Goal: Navigation & Orientation: Find specific page/section

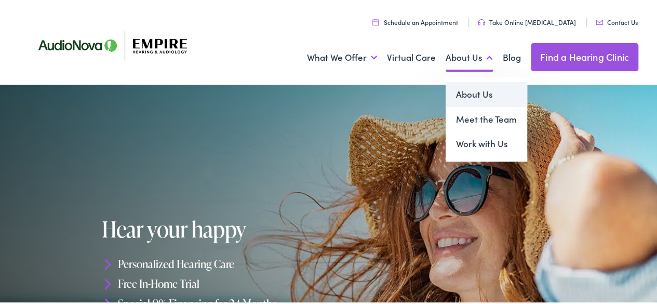
click at [473, 98] on link "About Us" at bounding box center [485, 92] width 81 height 25
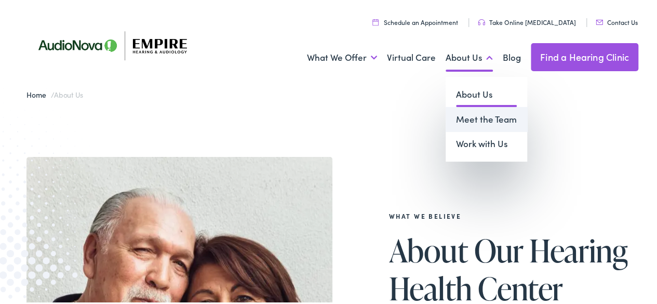
click at [477, 120] on link "Meet the Team" at bounding box center [485, 117] width 81 height 25
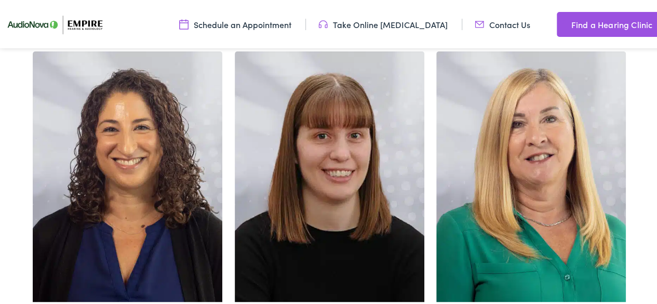
scroll to position [2906, 0]
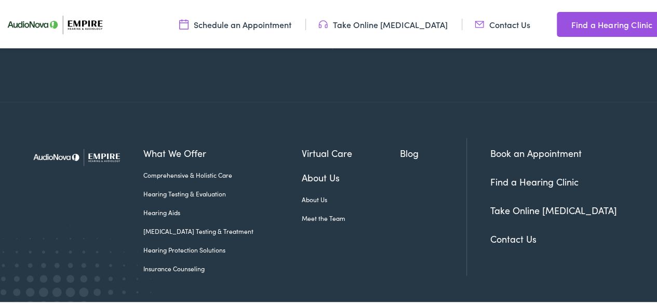
scroll to position [1246, 0]
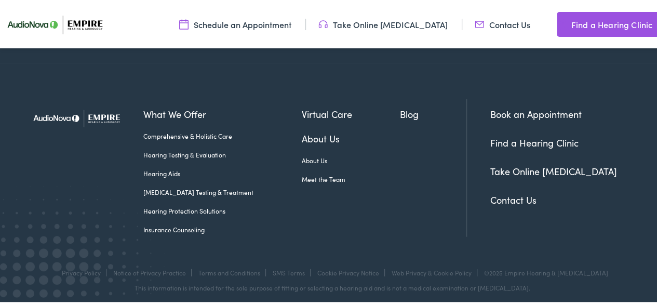
click at [503, 193] on link "Contact Us" at bounding box center [513, 198] width 46 height 13
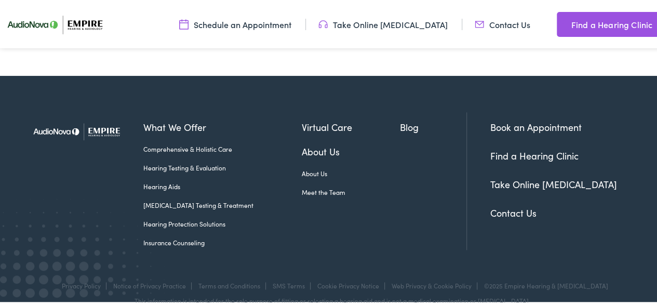
scroll to position [571, 0]
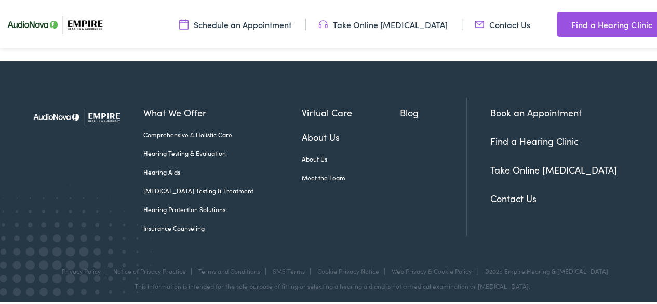
click at [529, 142] on link "Find a Hearing Clinic" at bounding box center [534, 139] width 88 height 13
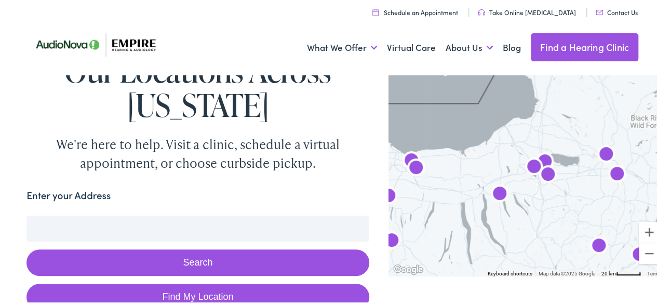
drag, startPoint x: 513, startPoint y: 119, endPoint x: 515, endPoint y: 239, distance: 120.4
click at [514, 244] on div at bounding box center [526, 172] width 276 height 204
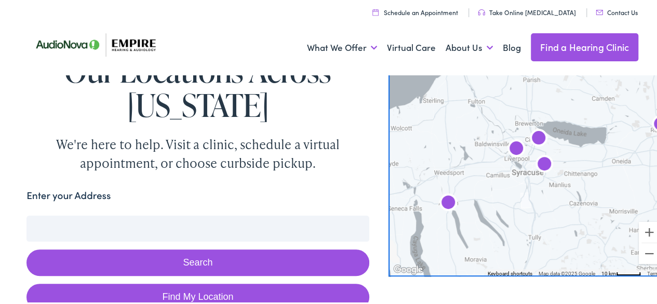
click at [534, 135] on img "Empire Hearing &#038; Audiology by AudioNova" at bounding box center [538, 137] width 33 height 33
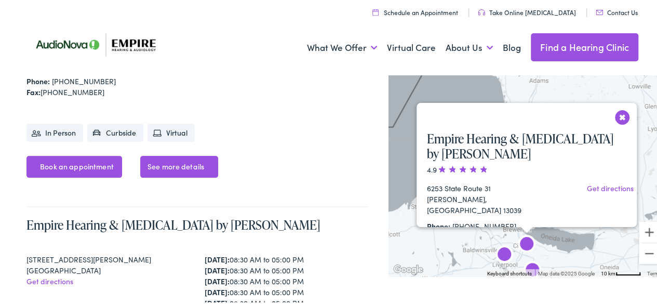
scroll to position [2067, 0]
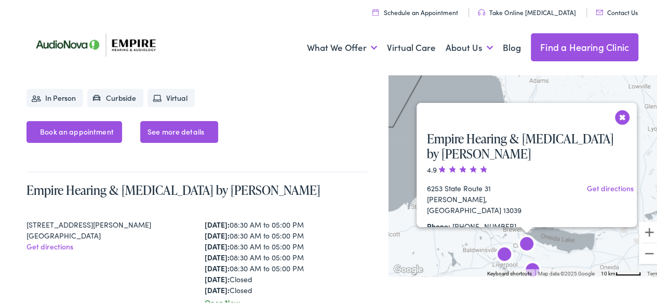
click at [613, 118] on button "Close" at bounding box center [622, 115] width 18 height 18
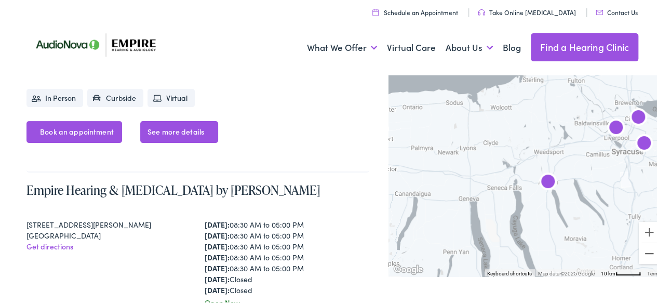
drag, startPoint x: 468, startPoint y: 220, endPoint x: 576, endPoint y: 81, distance: 175.3
click at [576, 81] on div at bounding box center [526, 172] width 276 height 204
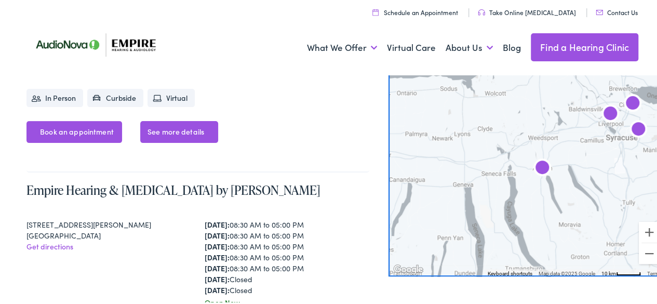
click at [535, 163] on img "AudioNova" at bounding box center [541, 167] width 33 height 33
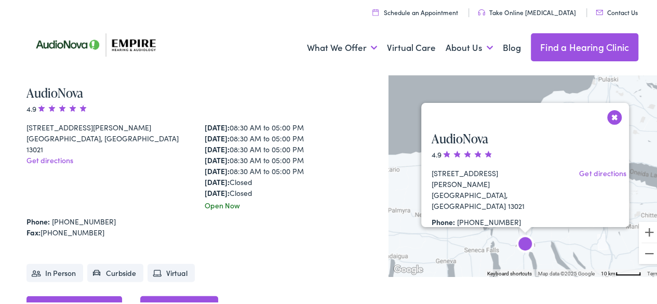
scroll to position [1056, 0]
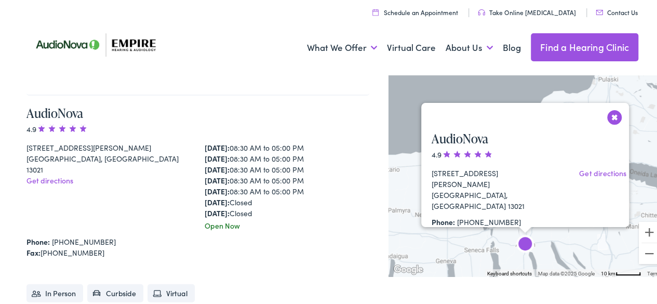
click at [612, 114] on button "Close" at bounding box center [614, 115] width 18 height 18
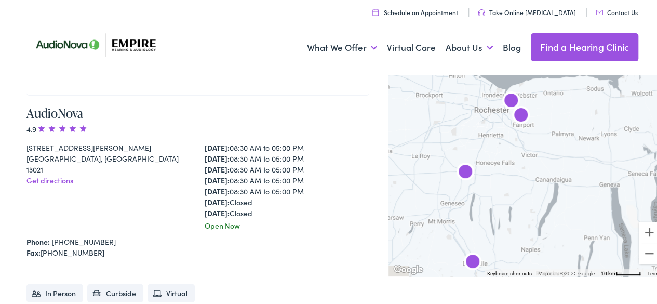
drag, startPoint x: 437, startPoint y: 220, endPoint x: 621, endPoint y: 121, distance: 208.8
click at [621, 121] on div at bounding box center [526, 172] width 276 height 204
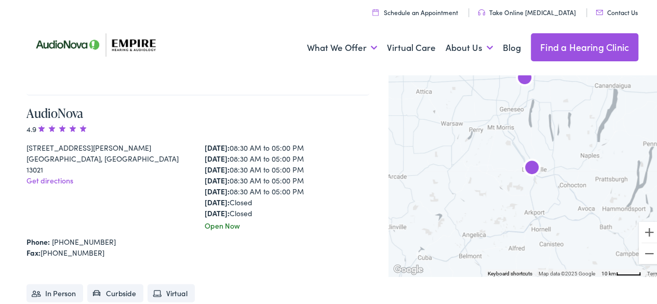
drag, startPoint x: 534, startPoint y: 175, endPoint x: 559, endPoint y: 134, distance: 47.8
click at [559, 134] on div at bounding box center [526, 172] width 276 height 204
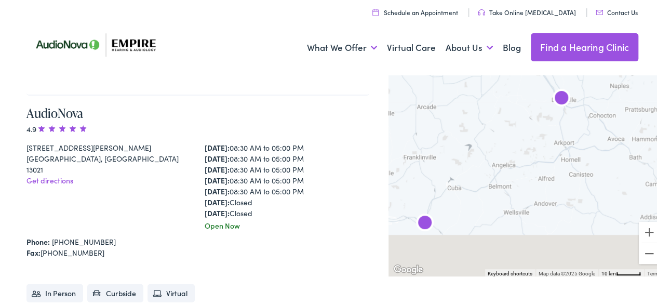
drag, startPoint x: 537, startPoint y: 192, endPoint x: 568, endPoint y: 116, distance: 81.9
click at [568, 118] on div at bounding box center [526, 172] width 276 height 204
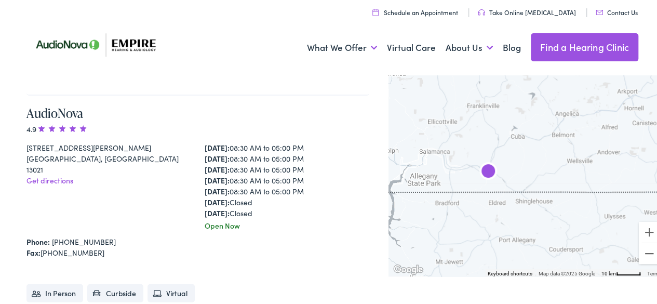
drag, startPoint x: 517, startPoint y: 161, endPoint x: 538, endPoint y: 161, distance: 20.8
click at [539, 160] on div at bounding box center [526, 172] width 276 height 204
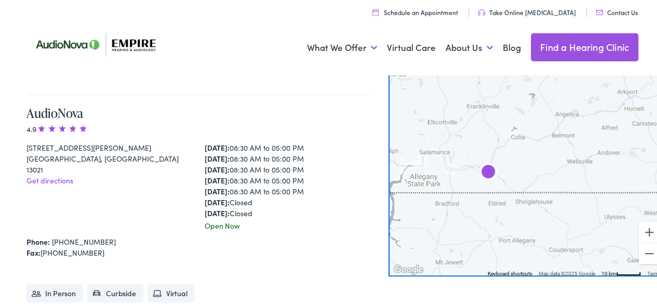
click at [481, 169] on img "AudioNova" at bounding box center [487, 171] width 33 height 33
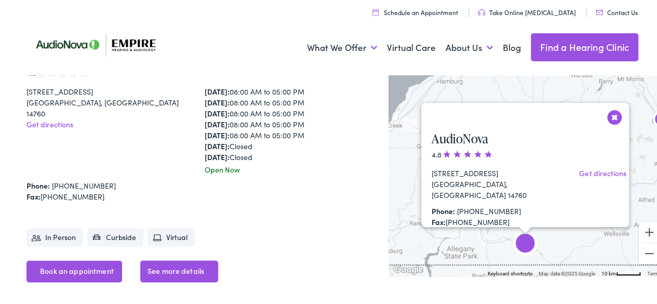
scroll to position [4590, 0]
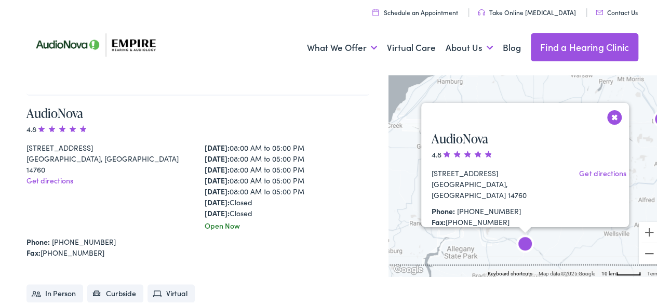
click at [606, 111] on button "Close" at bounding box center [614, 115] width 18 height 18
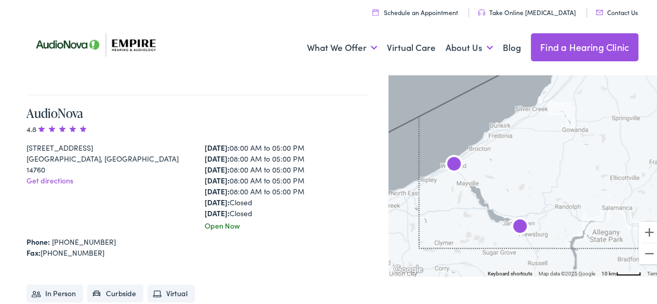
drag, startPoint x: 406, startPoint y: 148, endPoint x: 555, endPoint y: 132, distance: 149.8
click at [555, 132] on div at bounding box center [526, 172] width 276 height 204
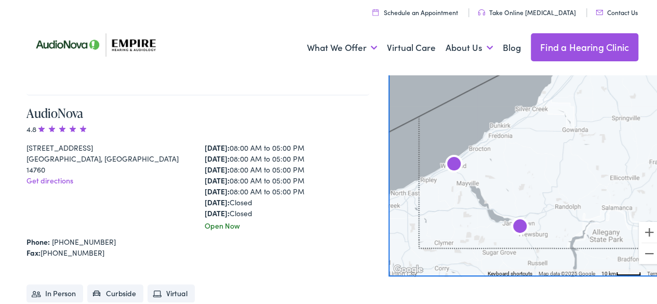
click at [517, 223] on img "AudioNova" at bounding box center [519, 225] width 33 height 33
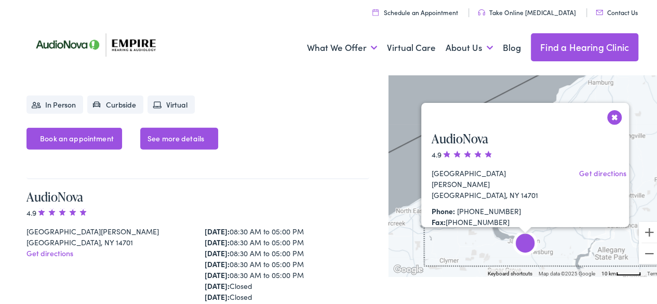
scroll to position [3127, 0]
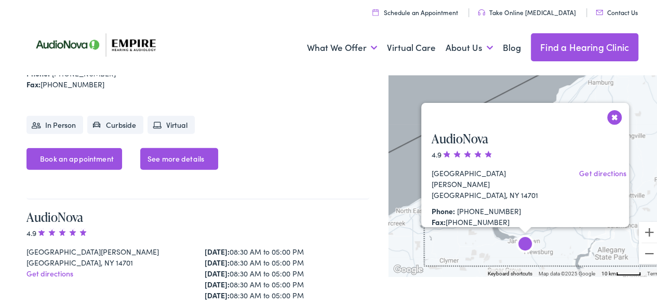
click at [609, 119] on button "Close" at bounding box center [614, 115] width 18 height 18
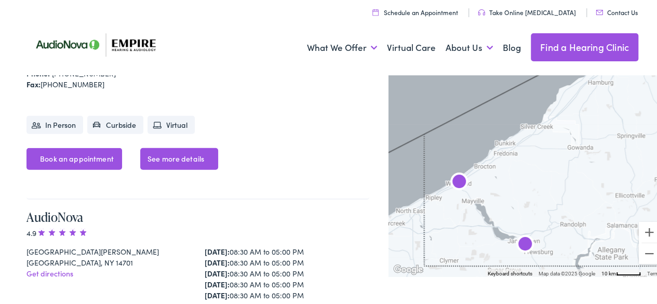
click at [455, 180] on img "AudioNova" at bounding box center [458, 181] width 33 height 33
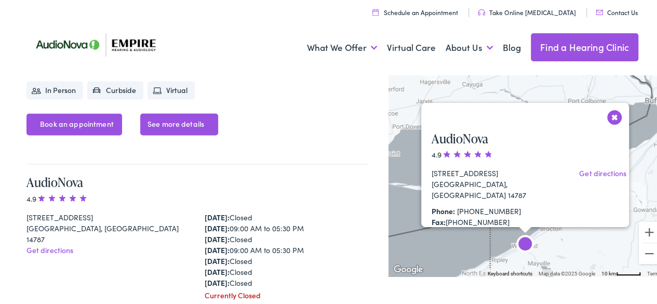
scroll to position [6765, 0]
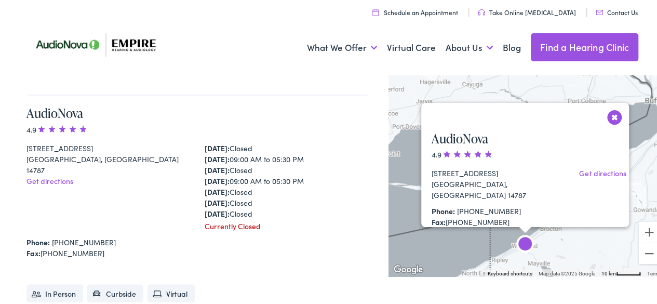
click at [611, 119] on button "Close" at bounding box center [614, 115] width 18 height 18
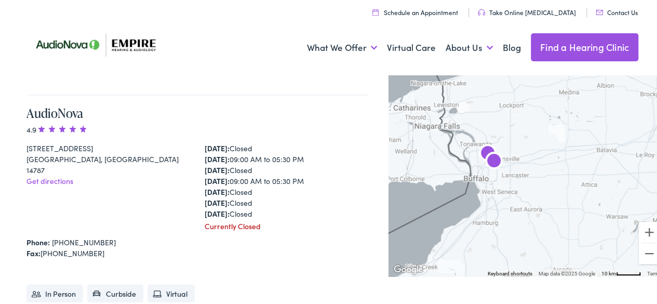
drag, startPoint x: 633, startPoint y: 149, endPoint x: 452, endPoint y: 224, distance: 195.7
click at [449, 226] on div at bounding box center [526, 172] width 276 height 204
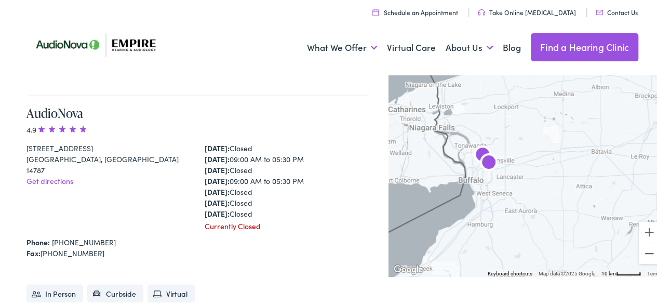
click at [477, 151] on img "AudioNova" at bounding box center [488, 161] width 33 height 33
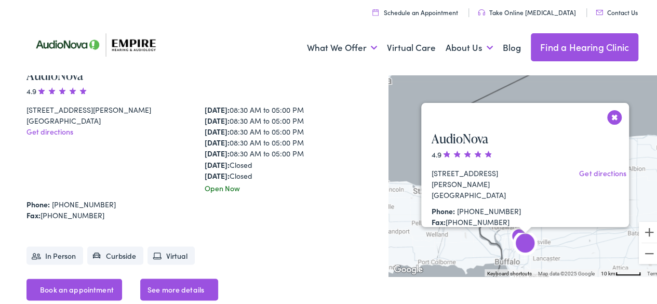
scroll to position [888, 0]
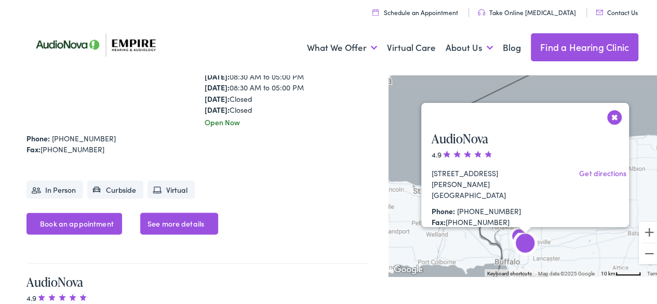
click at [164, 216] on link "See more details" at bounding box center [179, 222] width 78 height 22
drag, startPoint x: 610, startPoint y: 117, endPoint x: 602, endPoint y: 122, distance: 9.4
click at [608, 117] on button "Close" at bounding box center [614, 115] width 18 height 18
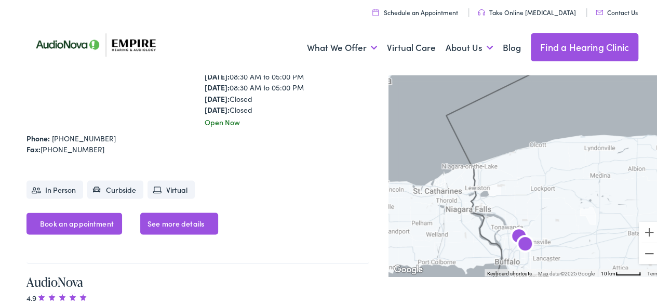
click at [516, 244] on img "AudioNova" at bounding box center [524, 243] width 33 height 33
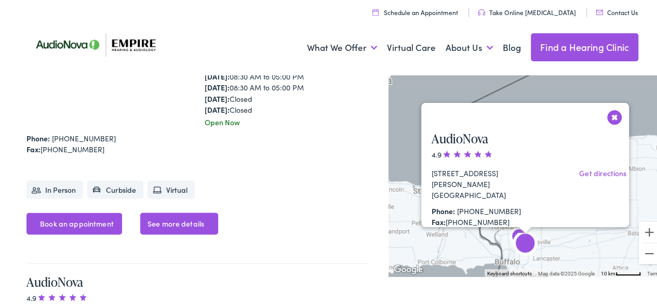
click at [166, 221] on link "See more details" at bounding box center [179, 222] width 78 height 22
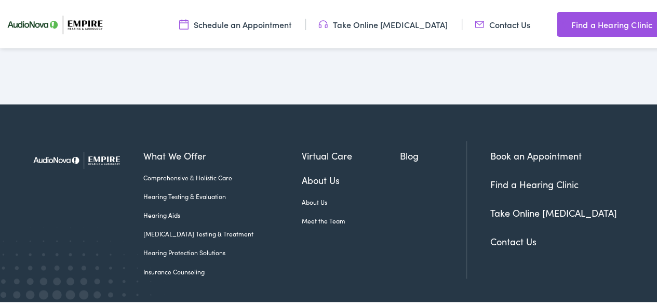
scroll to position [2699, 0]
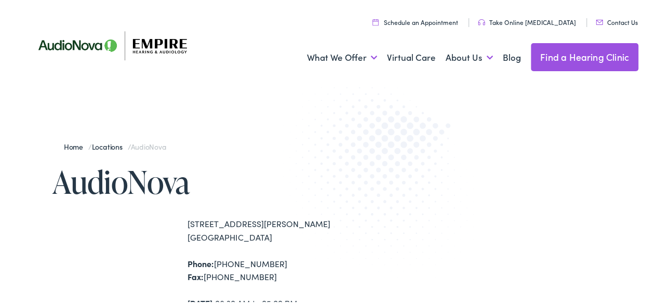
scroll to position [311, 0]
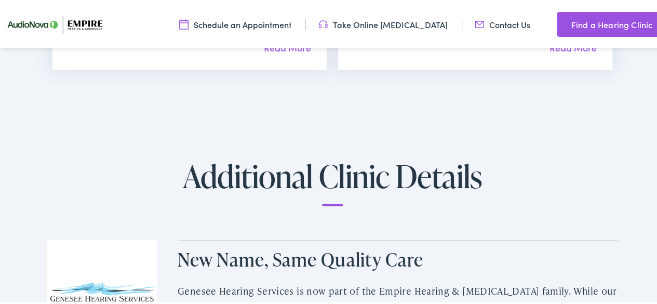
click at [342, 172] on h2 "Additional Clinic Details" at bounding box center [332, 180] width 571 height 47
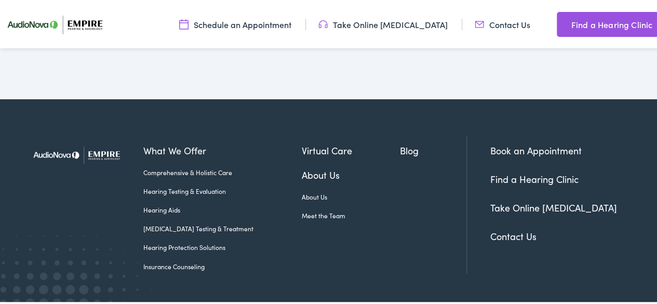
scroll to position [2439, 0]
